Goal: Book appointment/travel/reservation

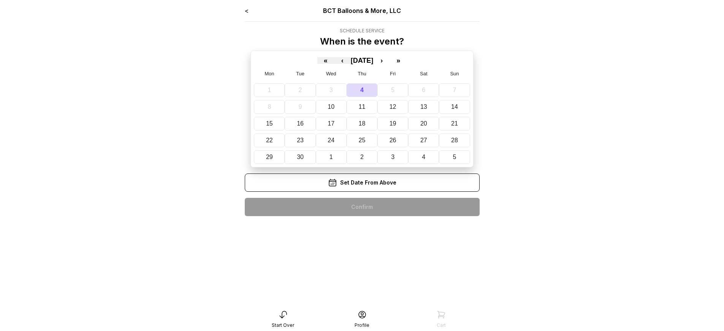
click at [362, 207] on div "< BCT Balloons & More, LLC Schedule Service When is the event? « ‹ [DATE] › » M…" at bounding box center [362, 114] width 235 height 216
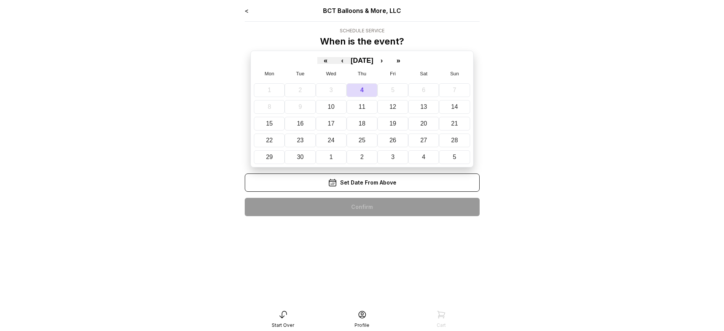
click at [362, 207] on div "< BCT Balloons & More, LLC Schedule Service When is the event? « ‹ [DATE] › » M…" at bounding box center [362, 114] width 235 height 216
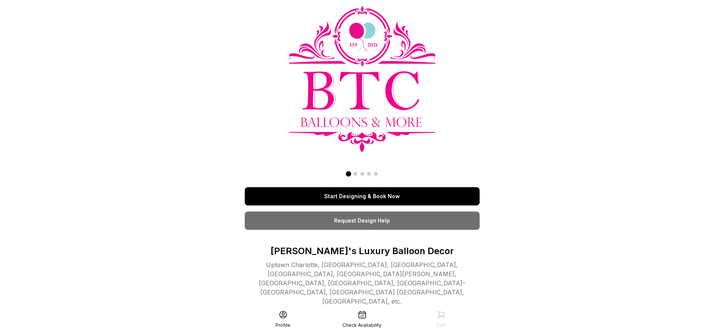
click at [362, 196] on link "Start Designing & Book Now" at bounding box center [362, 196] width 235 height 18
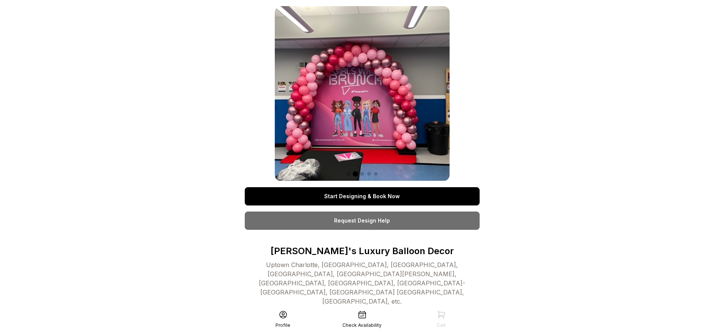
click at [362, 196] on link "Start Designing & Book Now" at bounding box center [362, 196] width 235 height 18
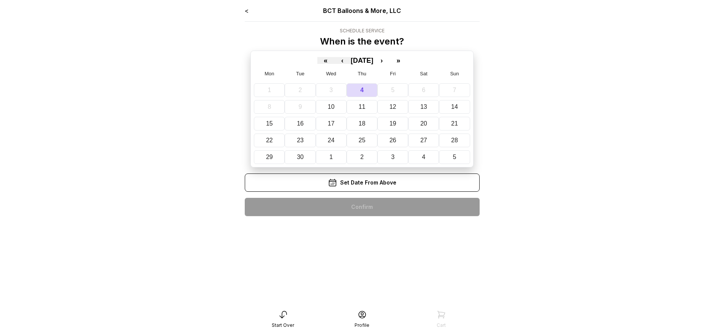
scroll to position [15, 0]
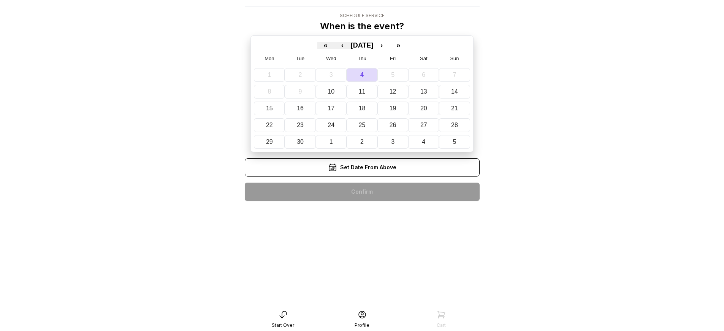
click at [362, 192] on div "< BCT Balloons & More, LLC Schedule Service When is the event? « ‹ [DATE] › » M…" at bounding box center [362, 99] width 235 height 216
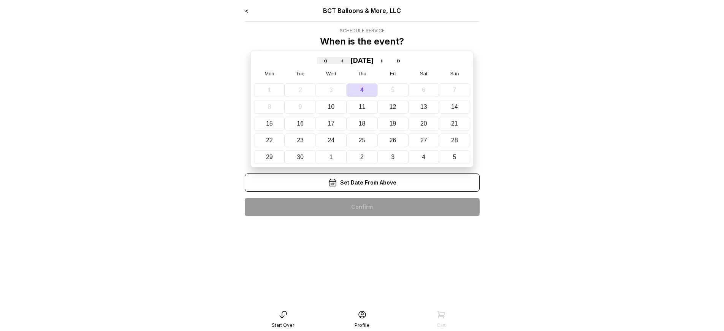
click at [362, 207] on div "< BCT Balloons & More, LLC Schedule Service When is the event? « ‹ [DATE] › » M…" at bounding box center [362, 114] width 235 height 216
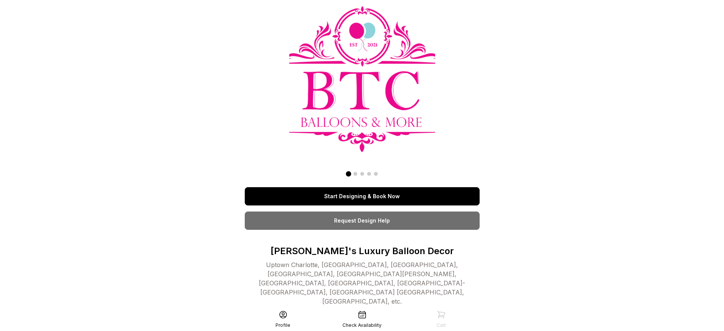
click at [362, 196] on link "Start Designing & Book Now" at bounding box center [362, 196] width 235 height 18
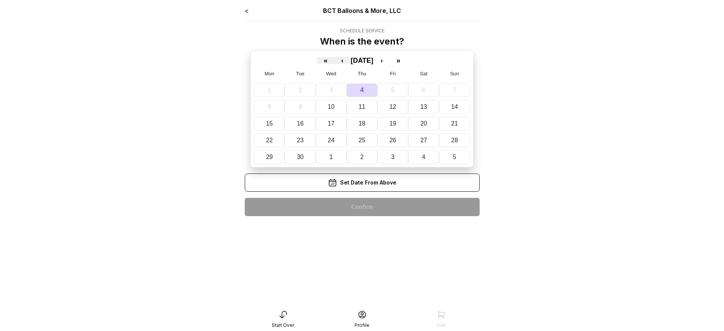
click at [362, 207] on div "< BCT Balloons & More, LLC Schedule Service When is the event? « ‹ [DATE] › » M…" at bounding box center [362, 114] width 235 height 216
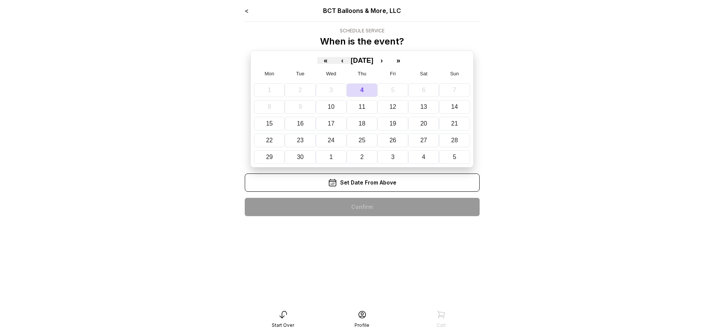
click at [362, 207] on div "< BCT Balloons & More, LLC Schedule Service When is the event? « ‹ [DATE] › » M…" at bounding box center [362, 114] width 235 height 216
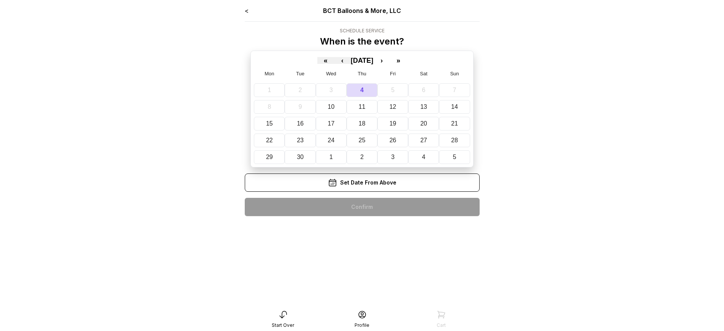
click at [362, 207] on div "< BCT Balloons & More, LLC Schedule Service When is the event? « ‹ [DATE] › » M…" at bounding box center [362, 114] width 235 height 216
click at [362, 207] on div "< BCT Balloons & More, LLC Schedule Service When is the event? « ‹ September 20…" at bounding box center [362, 114] width 235 height 216
click at [362, 207] on div "< BCT Balloons & More, LLC Schedule Service When is the event? « ‹ [DATE] › » M…" at bounding box center [362, 114] width 235 height 216
click at [362, 207] on div "< BCT Balloons & More, LLC Schedule Service When is the event? « ‹ September 20…" at bounding box center [362, 114] width 235 height 216
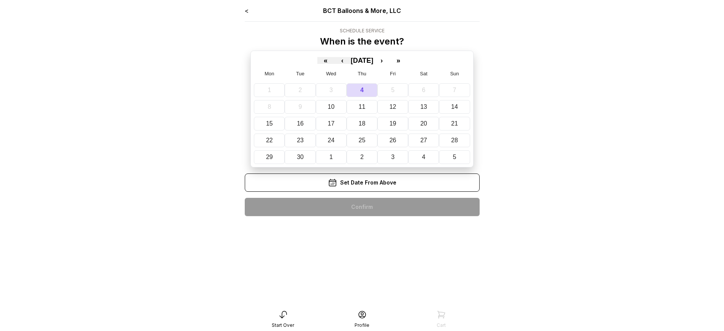
click at [362, 207] on div "< BCT Balloons & More, LLC Schedule Service When is the event? « ‹ [DATE] › » M…" at bounding box center [362, 114] width 235 height 216
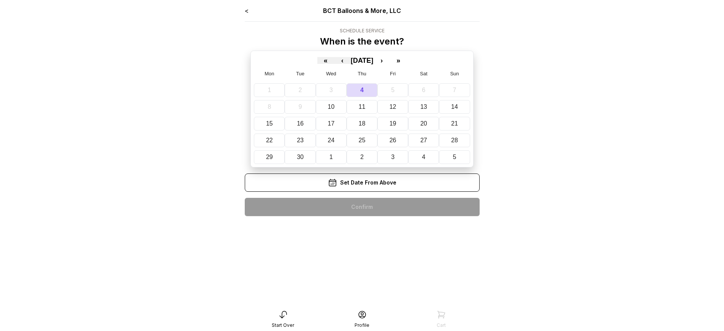
click at [362, 207] on div "< BCT Balloons & More, LLC Schedule Service When is the event? « ‹ [DATE] › » M…" at bounding box center [362, 114] width 235 height 216
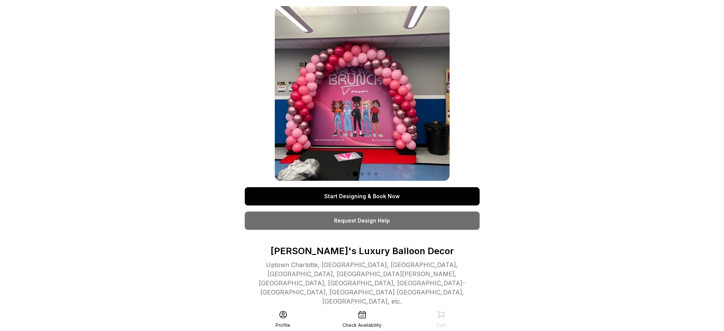
click at [362, 196] on link "Start Designing & Book Now" at bounding box center [362, 196] width 235 height 18
